Goal: Task Accomplishment & Management: Use online tool/utility

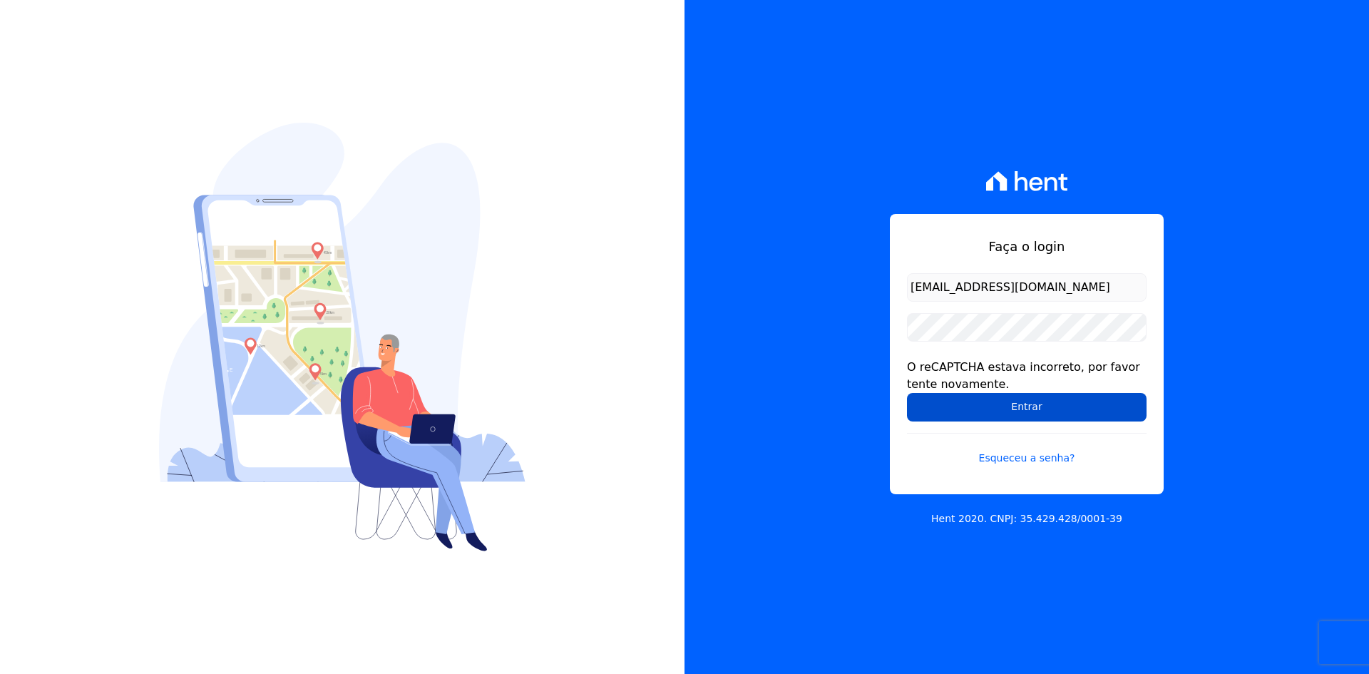
click at [950, 404] on input "Entrar" at bounding box center [1027, 407] width 240 height 29
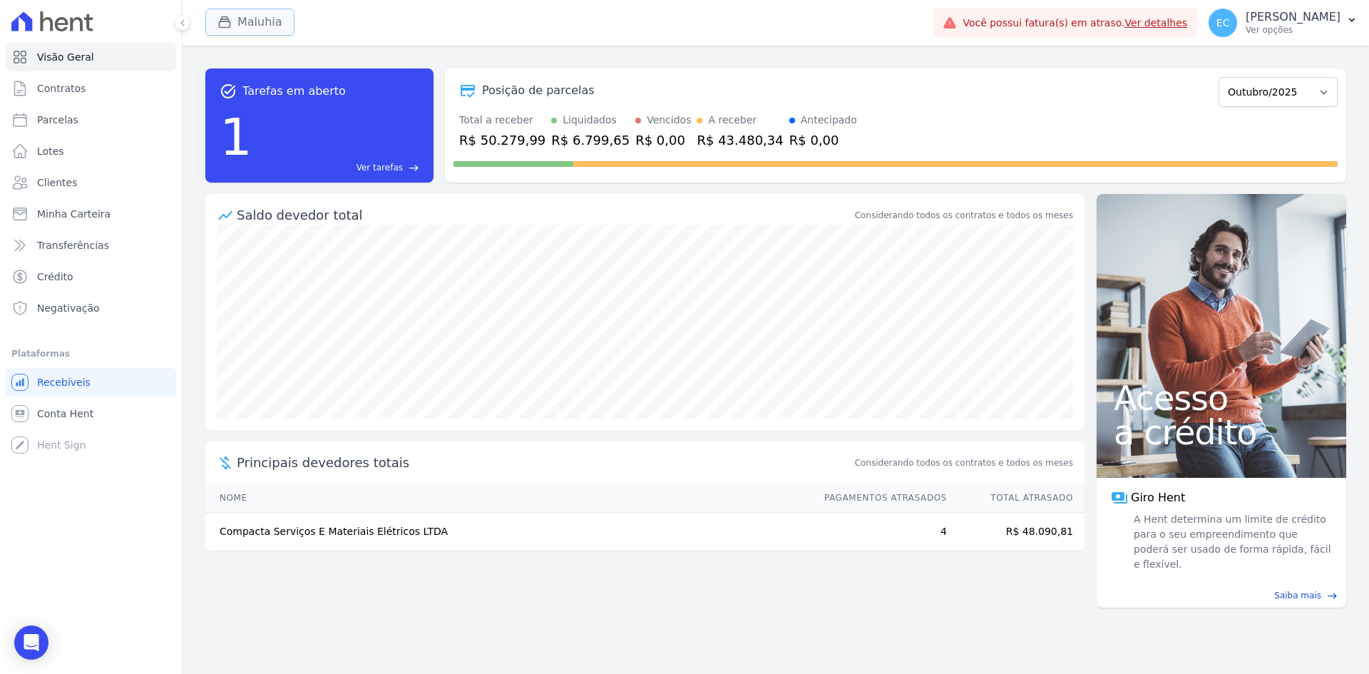
click at [212, 26] on button "Maluhia" at bounding box center [249, 22] width 89 height 27
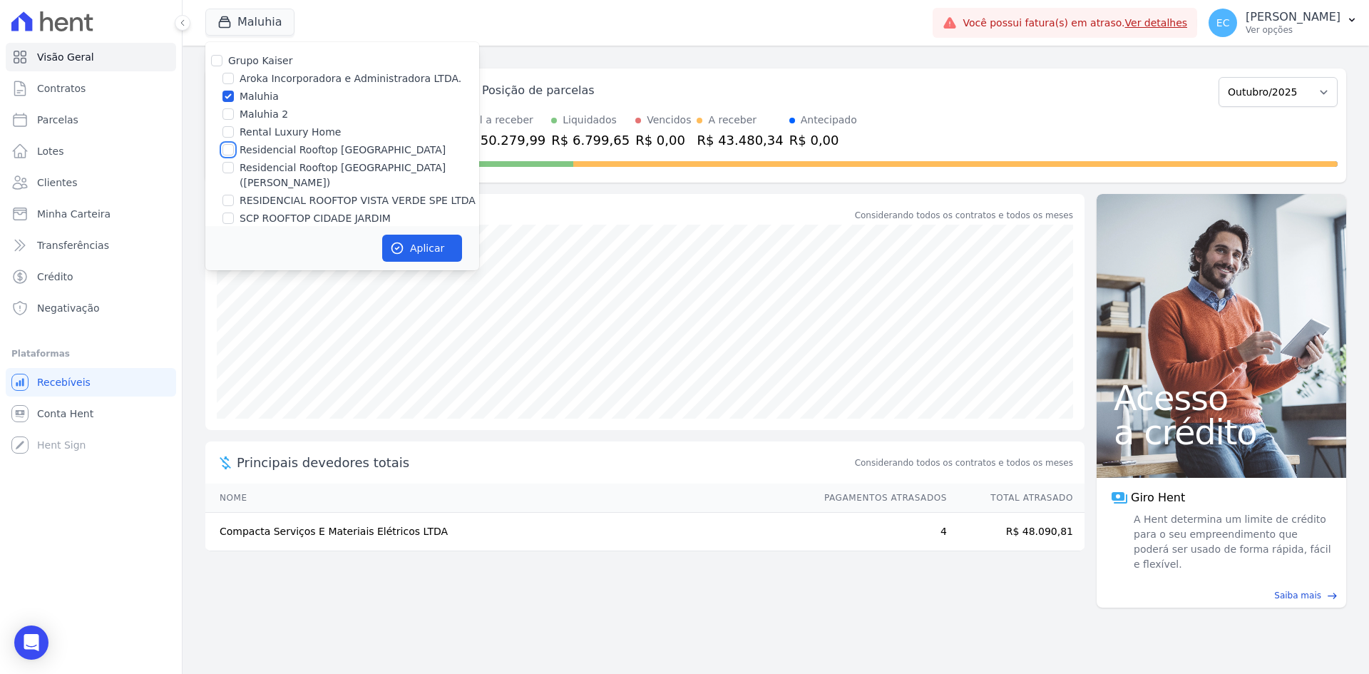
click at [229, 149] on input "Residencial Rooftop Vista Verde" at bounding box center [227, 149] width 11 height 11
checkbox input "true"
click at [227, 98] on input "Maluhia" at bounding box center [227, 96] width 11 height 11
checkbox input "false"
click at [446, 246] on button "Aplicar" at bounding box center [422, 248] width 80 height 27
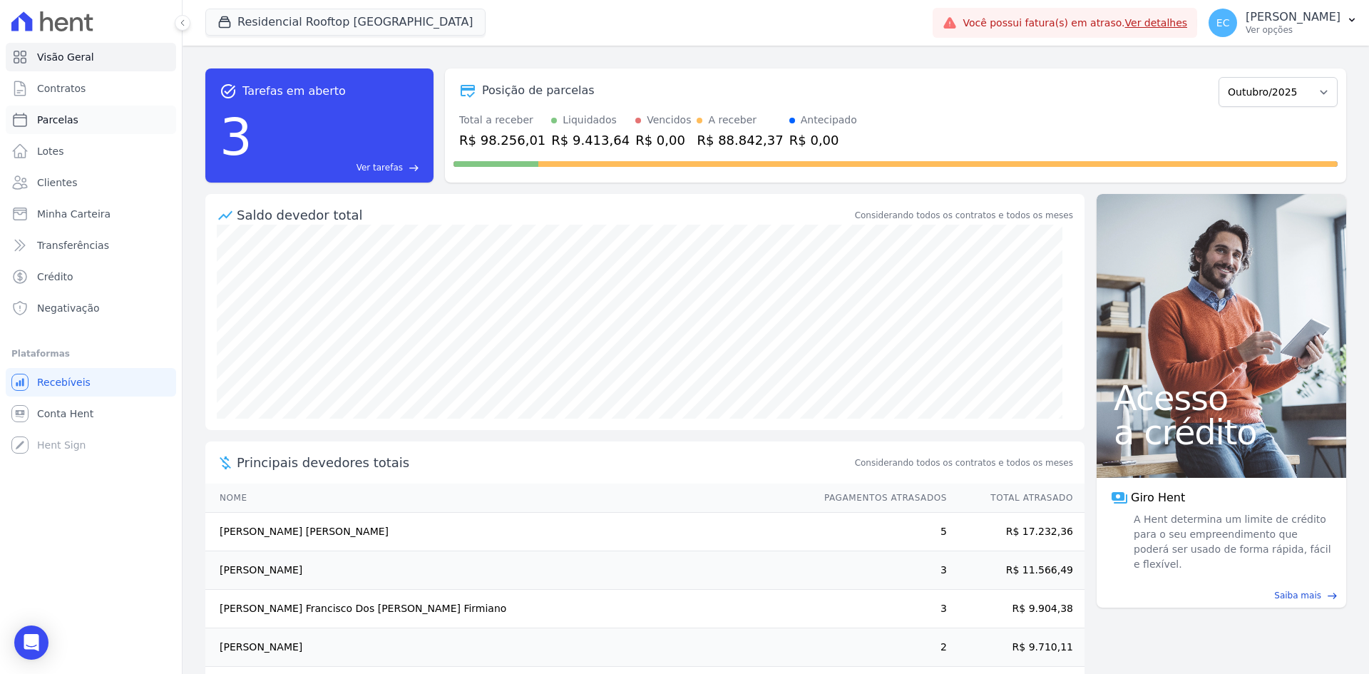
click at [118, 117] on link "Parcelas" at bounding box center [91, 120] width 170 height 29
select select
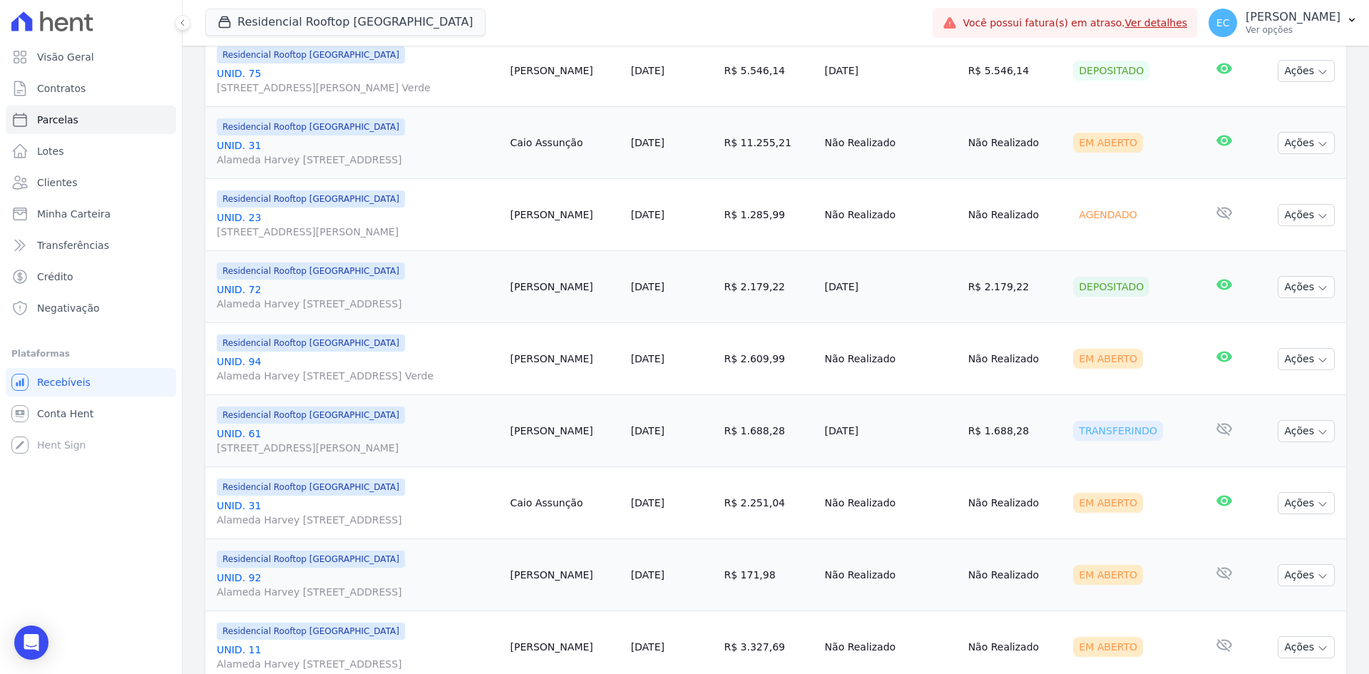
scroll to position [357, 0]
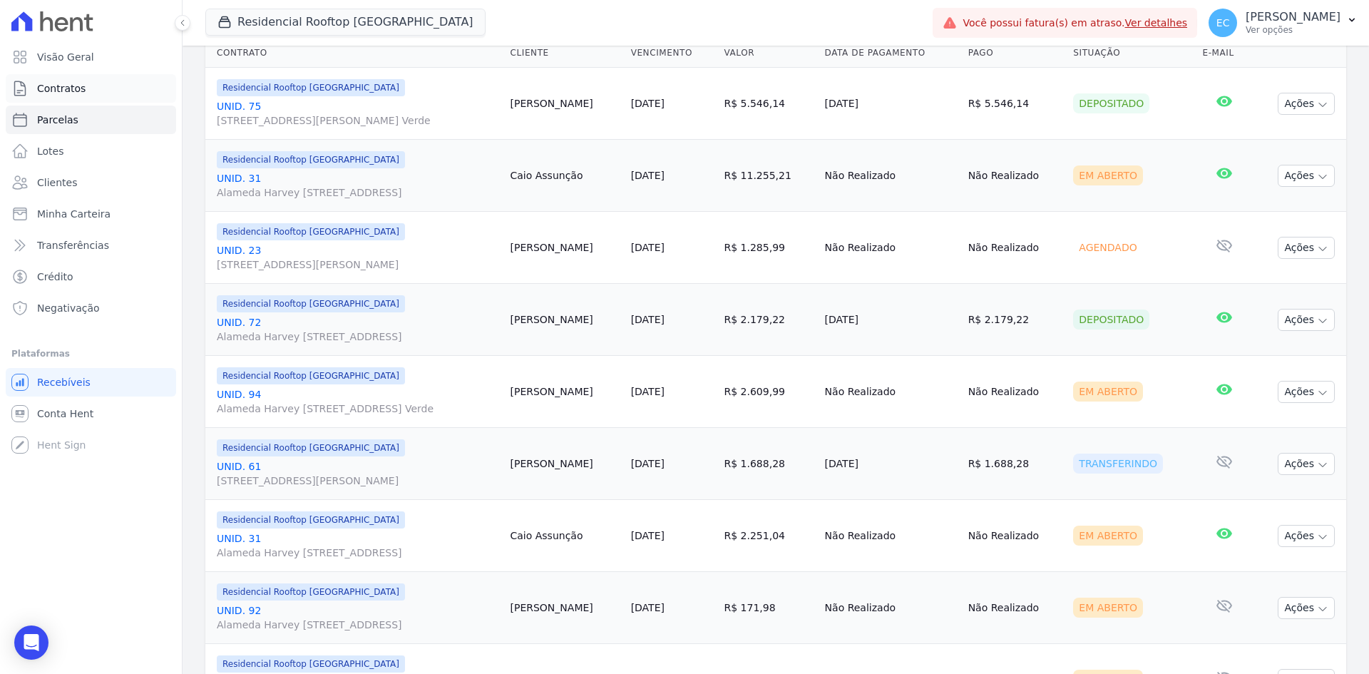
click at [111, 96] on link "Contratos" at bounding box center [91, 88] width 170 height 29
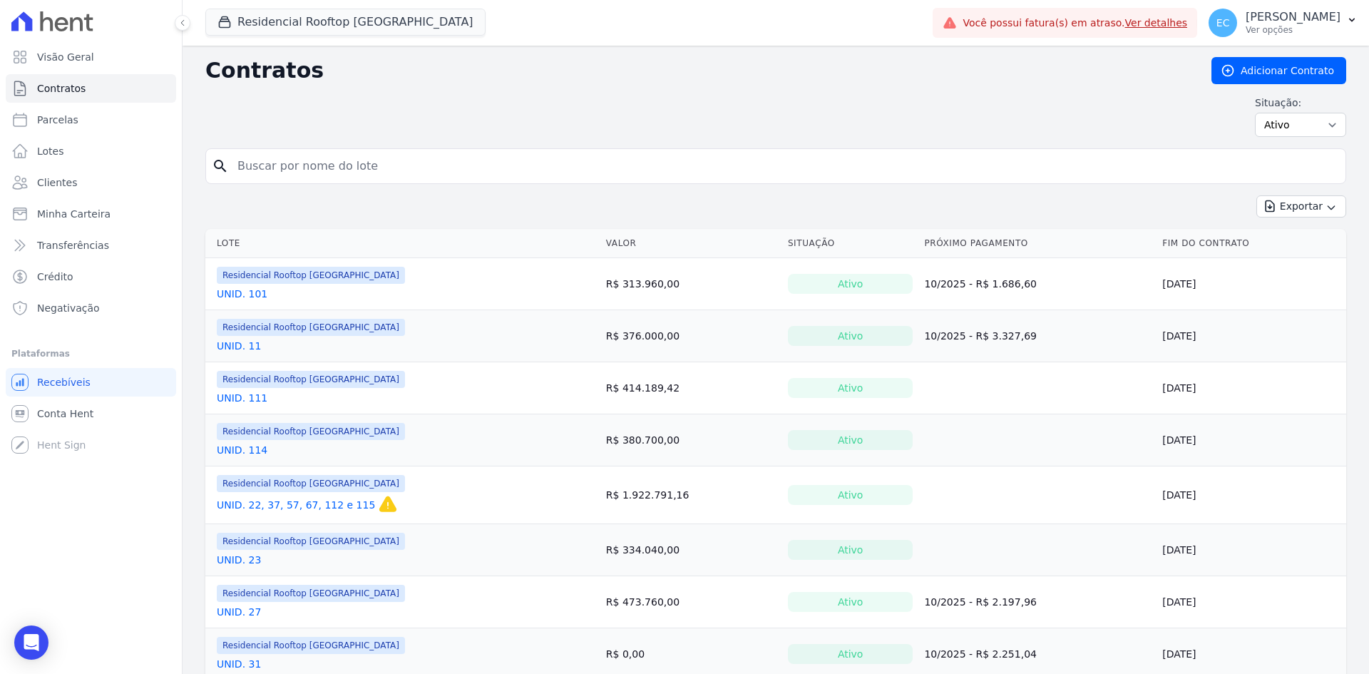
scroll to position [71, 0]
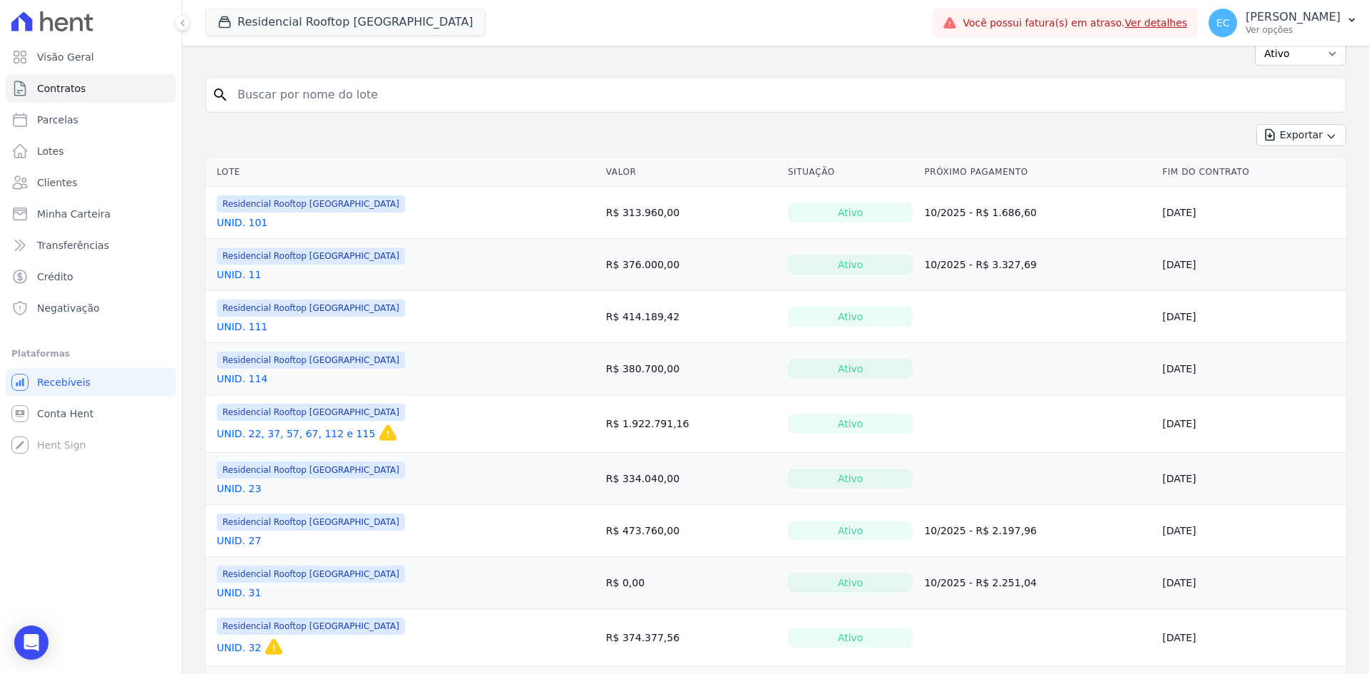
click at [334, 435] on link "UNID. 22, 37, 57, 67, 112 e 115" at bounding box center [296, 433] width 158 height 14
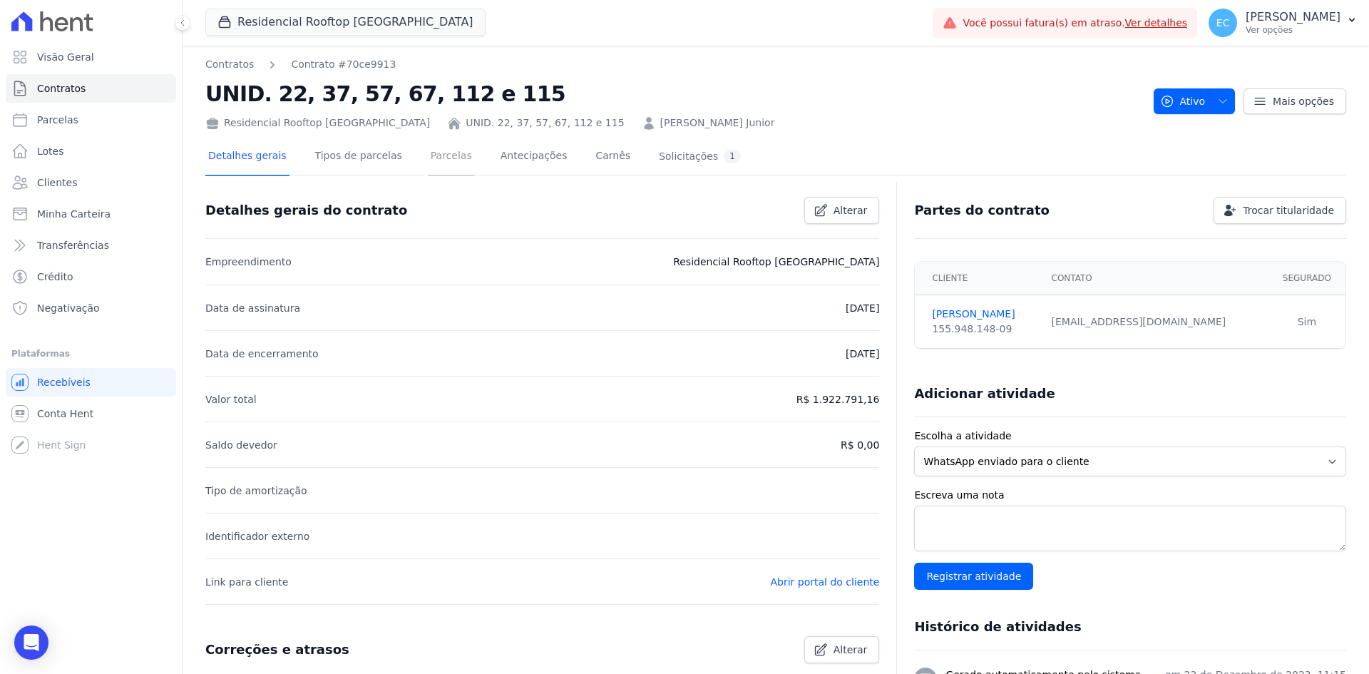
click at [438, 158] on link "Parcelas" at bounding box center [451, 157] width 47 height 38
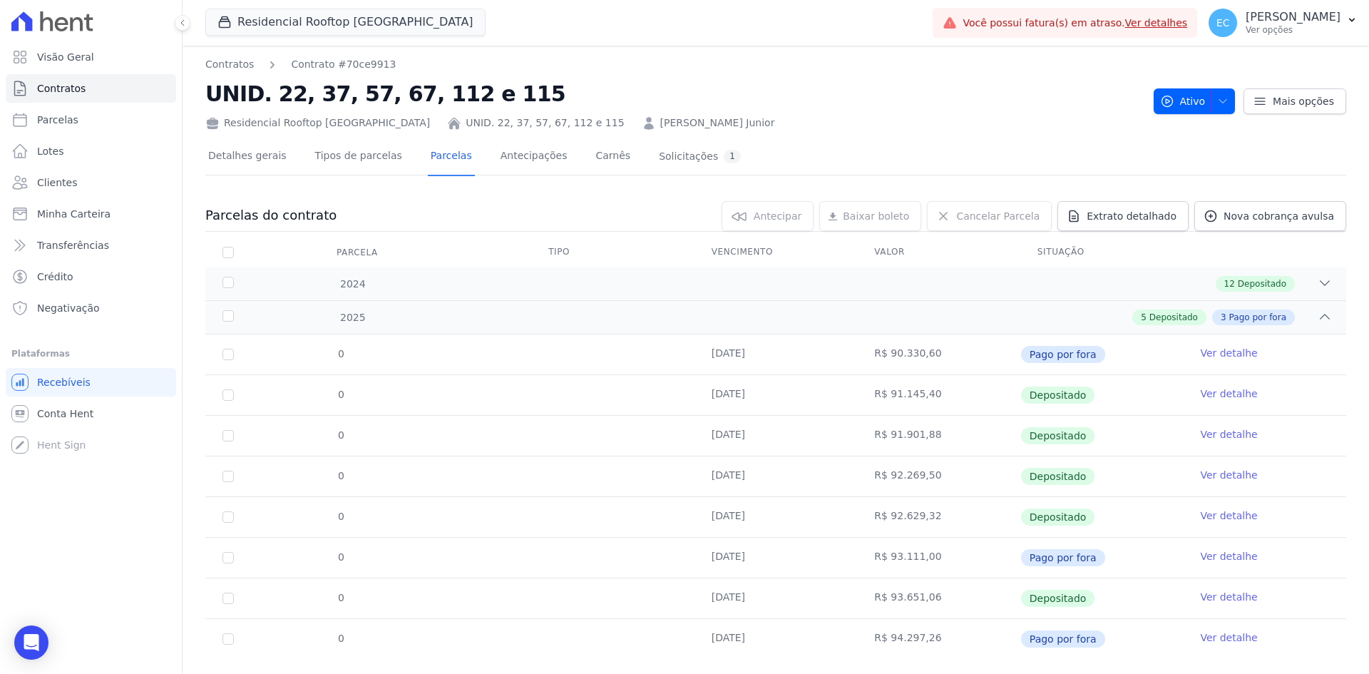
scroll to position [28, 0]
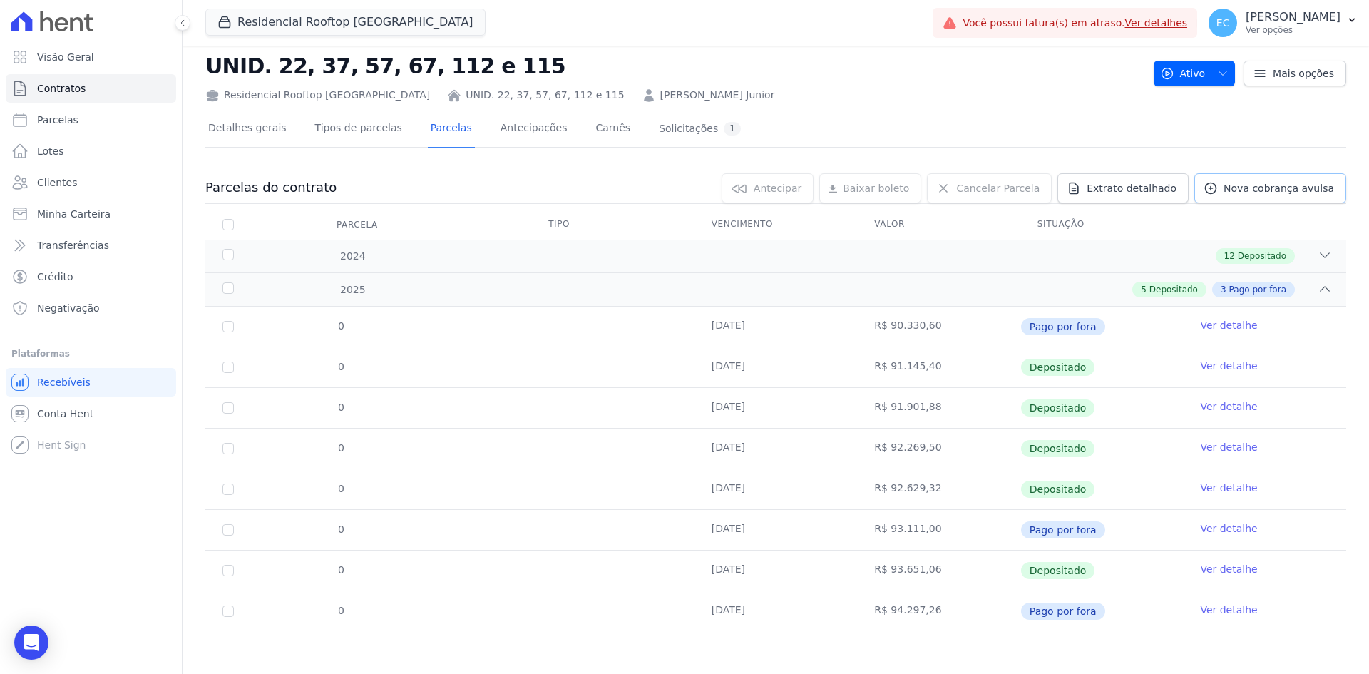
click at [1239, 188] on span "Nova cobrança avulsa" at bounding box center [1279, 188] width 111 height 14
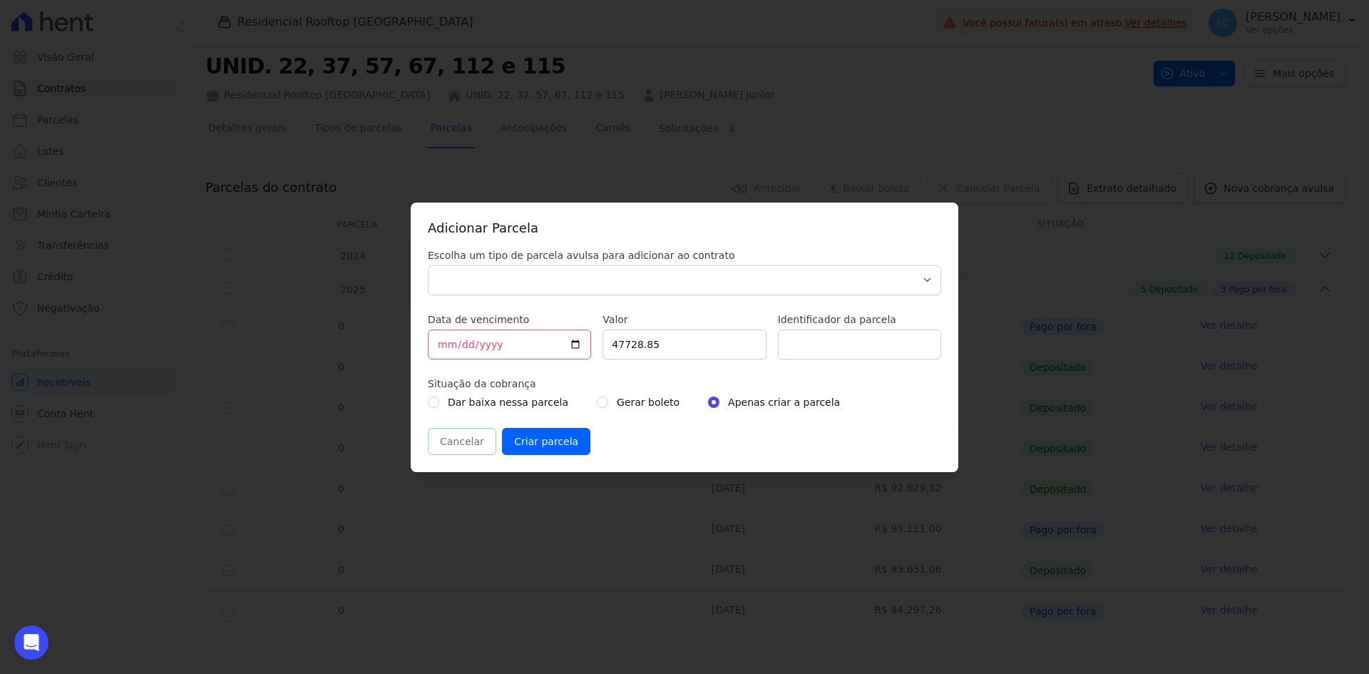
click at [463, 434] on button "Cancelar" at bounding box center [462, 441] width 68 height 27
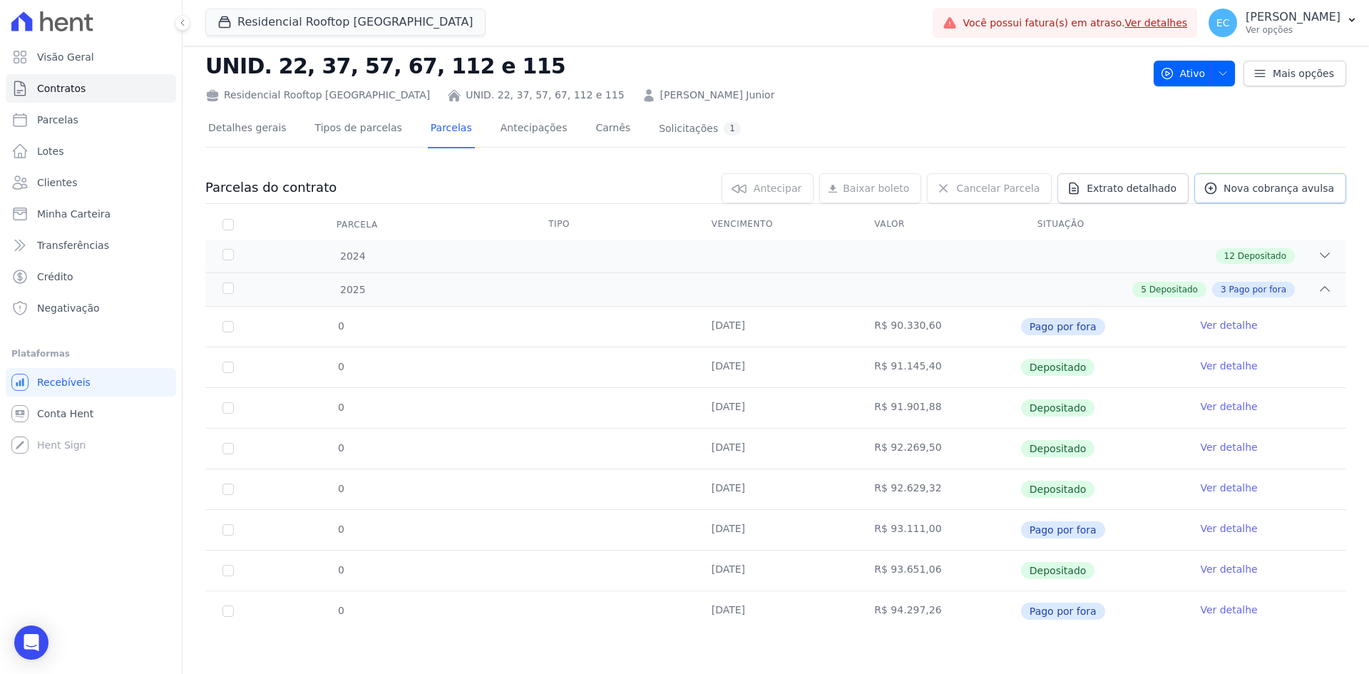
click at [1239, 185] on span "Nova cobrança avulsa" at bounding box center [1279, 188] width 111 height 14
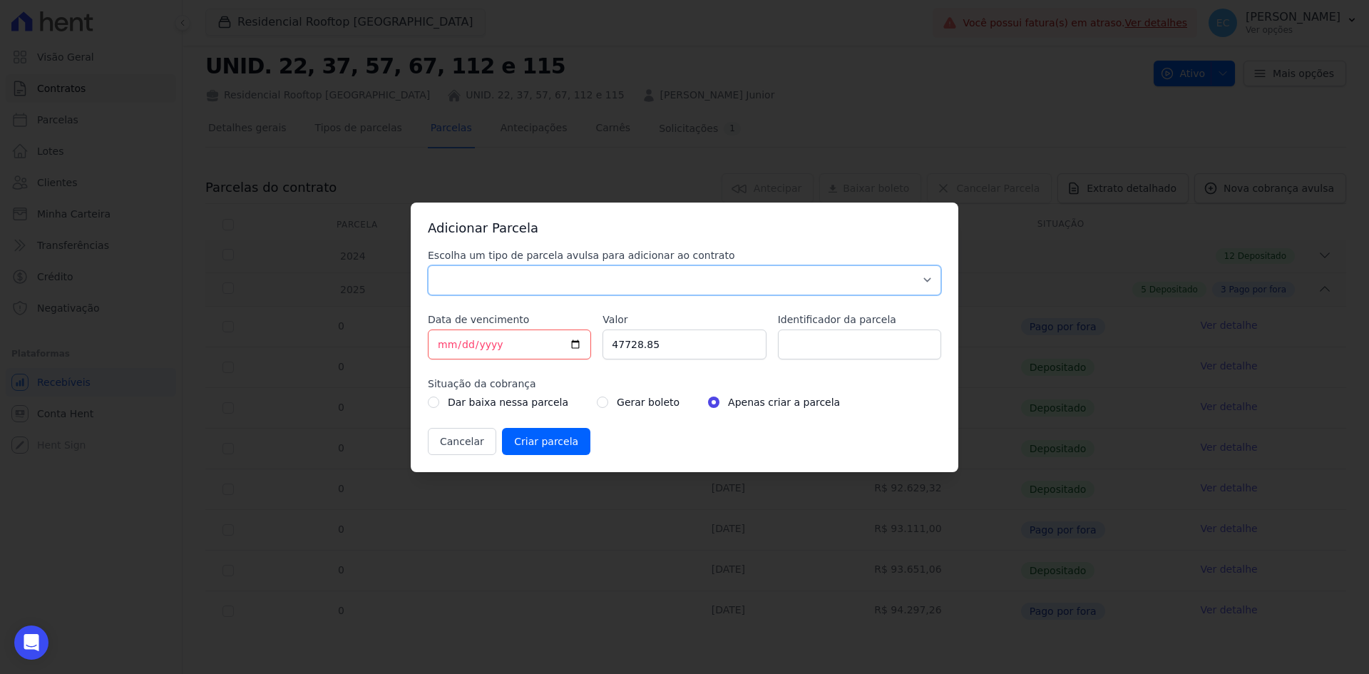
click at [463, 282] on select "Parcela Normal Sinal Caução Intercalada Chaves Pré Chaves Pós Chaves Taxas Quit…" at bounding box center [684, 280] width 513 height 30
select select "others"
click at [428, 265] on select "Parcela Normal Sinal Caução Intercalada Chaves Pré Chaves Pós Chaves Taxas Quit…" at bounding box center [684, 280] width 513 height 30
drag, startPoint x: 662, startPoint y: 351, endPoint x: 577, endPoint y: 348, distance: 85.6
click at [577, 349] on div "Escolha um tipo de parcela avulsa para adicionar ao contrato Parcela Normal Sin…" at bounding box center [684, 351] width 513 height 207
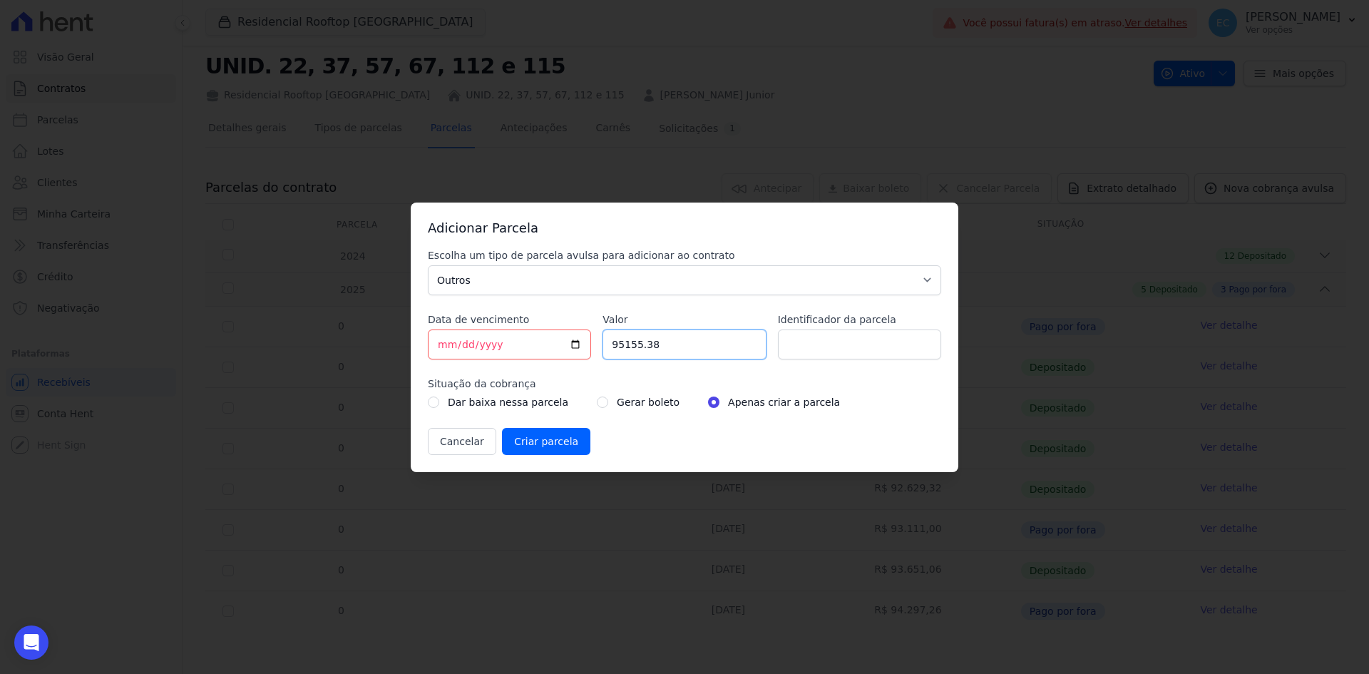
type input "95155.38"
click at [597, 401] on input "radio" at bounding box center [602, 401] width 11 height 11
radio input "true"
click at [441, 347] on input "2025-10-08" at bounding box center [509, 344] width 163 height 30
type input "2025-10-12"
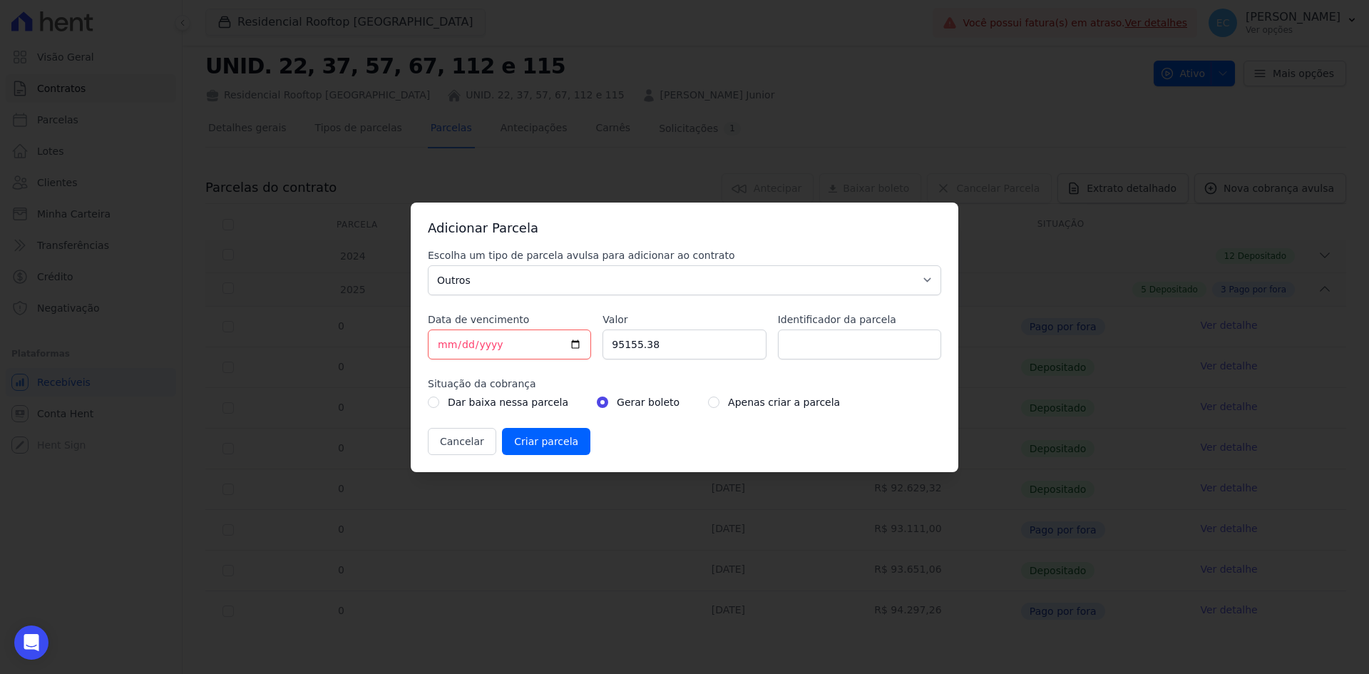
click at [670, 441] on div "Cancelar Criar parcela" at bounding box center [684, 441] width 513 height 27
click at [548, 441] on input "Criar parcela" at bounding box center [546, 441] width 88 height 27
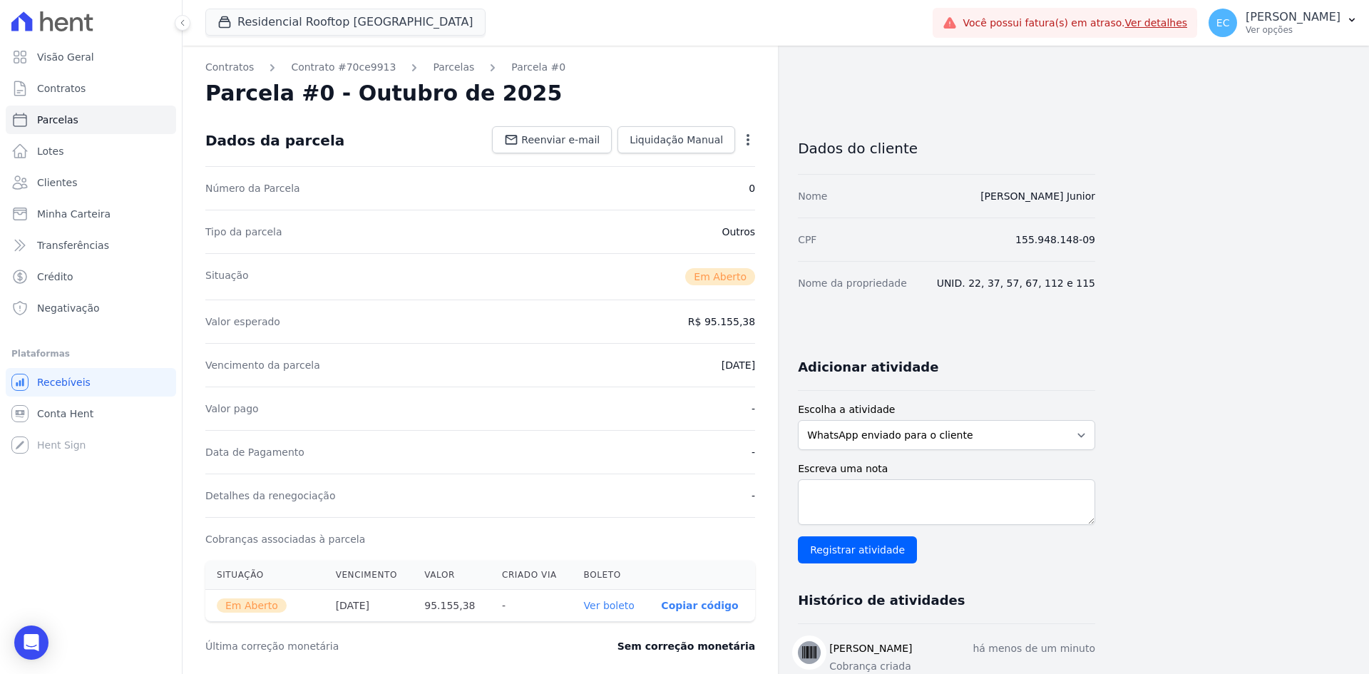
click at [600, 610] on link "Ver boleto" at bounding box center [609, 605] width 51 height 11
